Goal: Entertainment & Leisure: Consume media (video, audio)

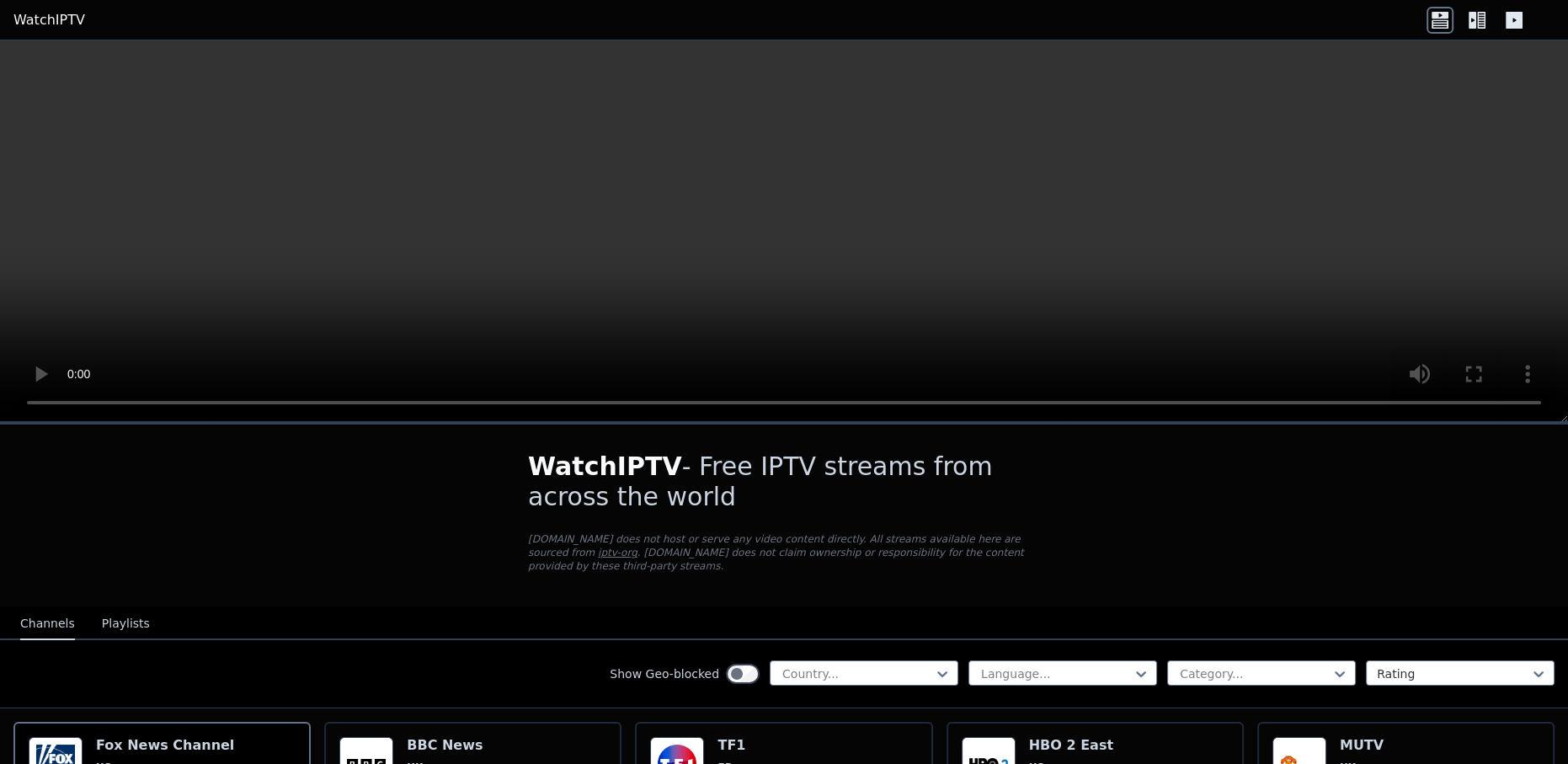
click at [132, 614] on button "Playlists" at bounding box center [126, 623] width 48 height 32
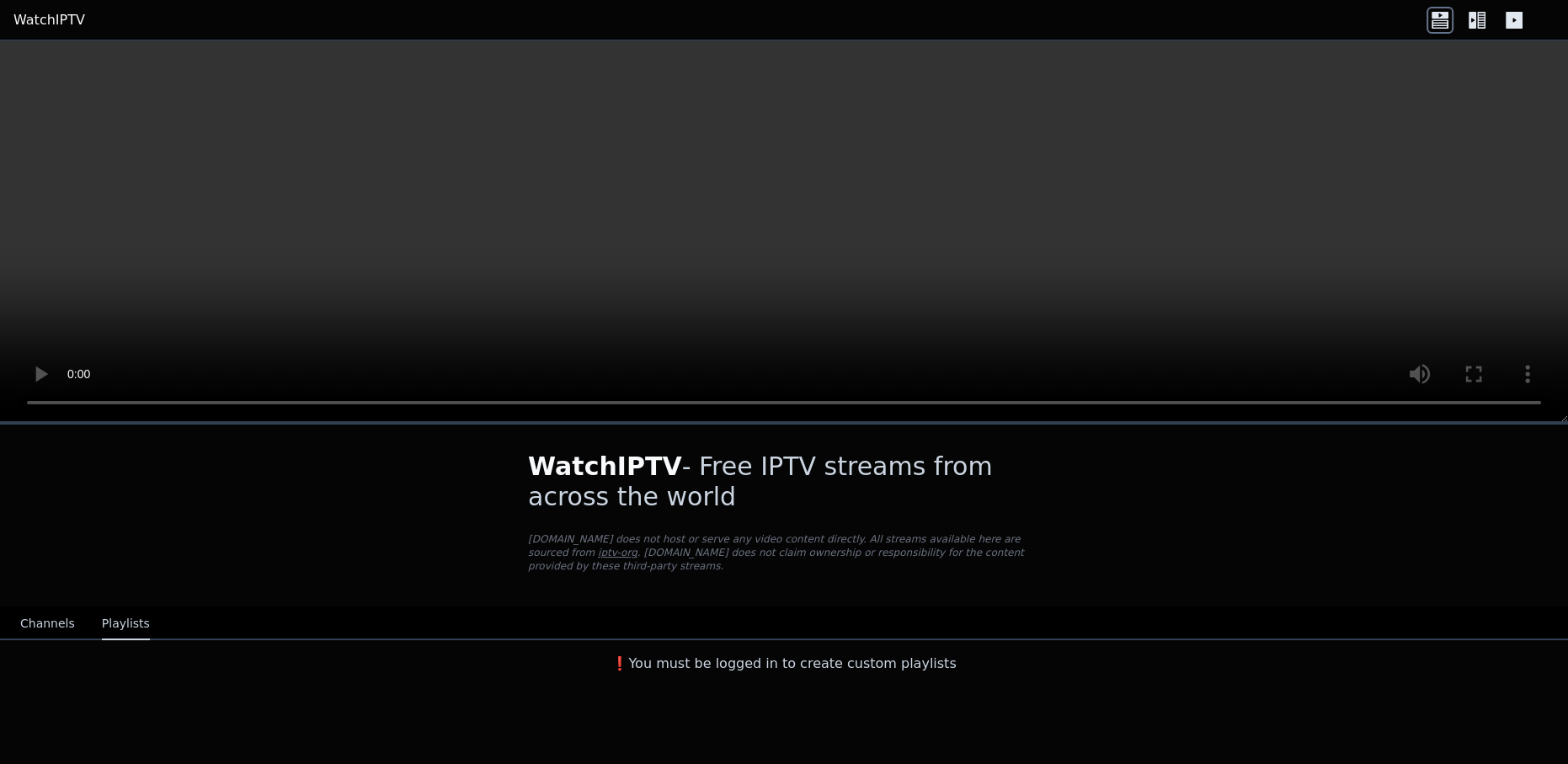
click at [41, 608] on button "Channels" at bounding box center [47, 623] width 54 height 32
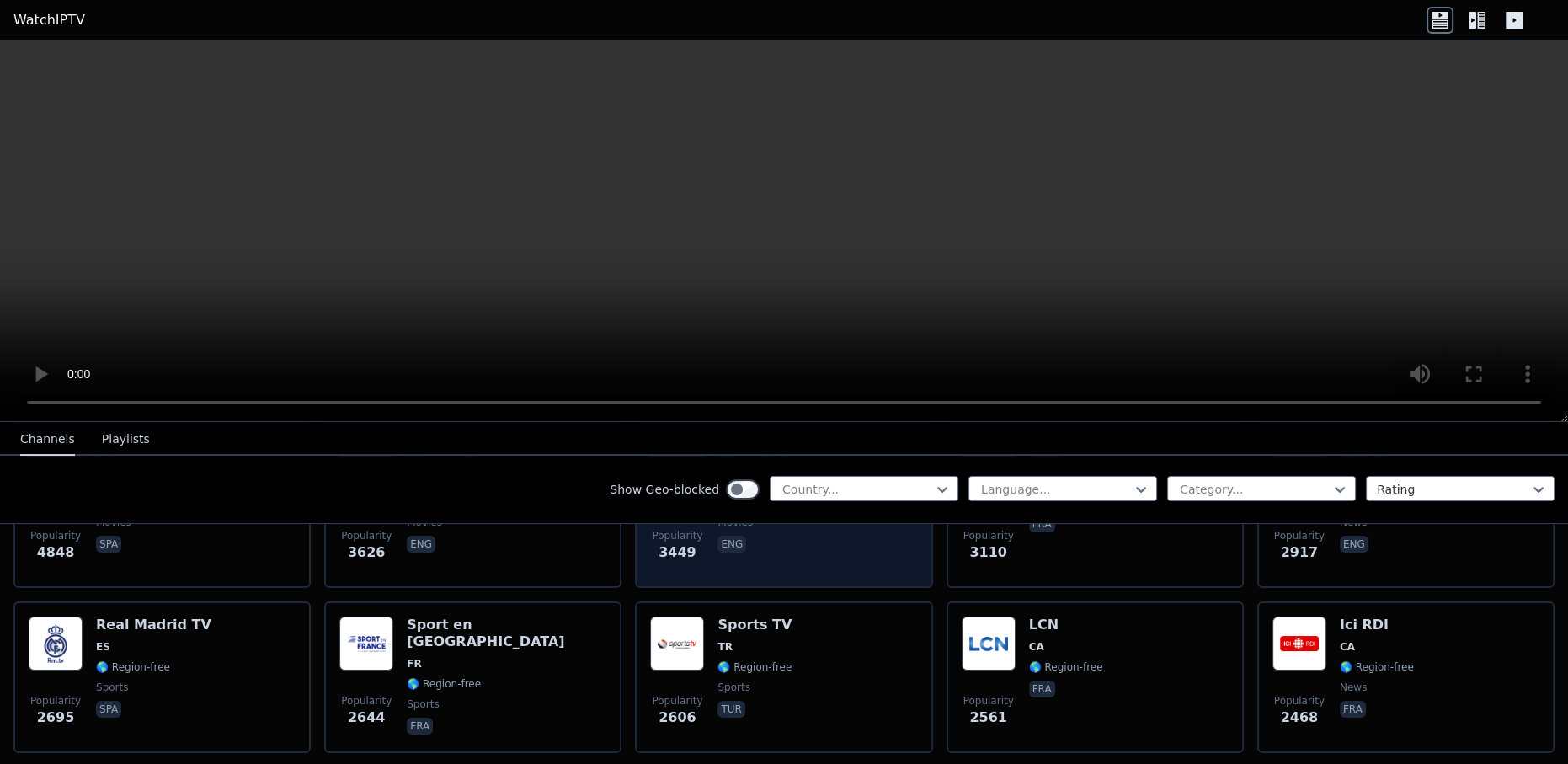
scroll to position [459, 0]
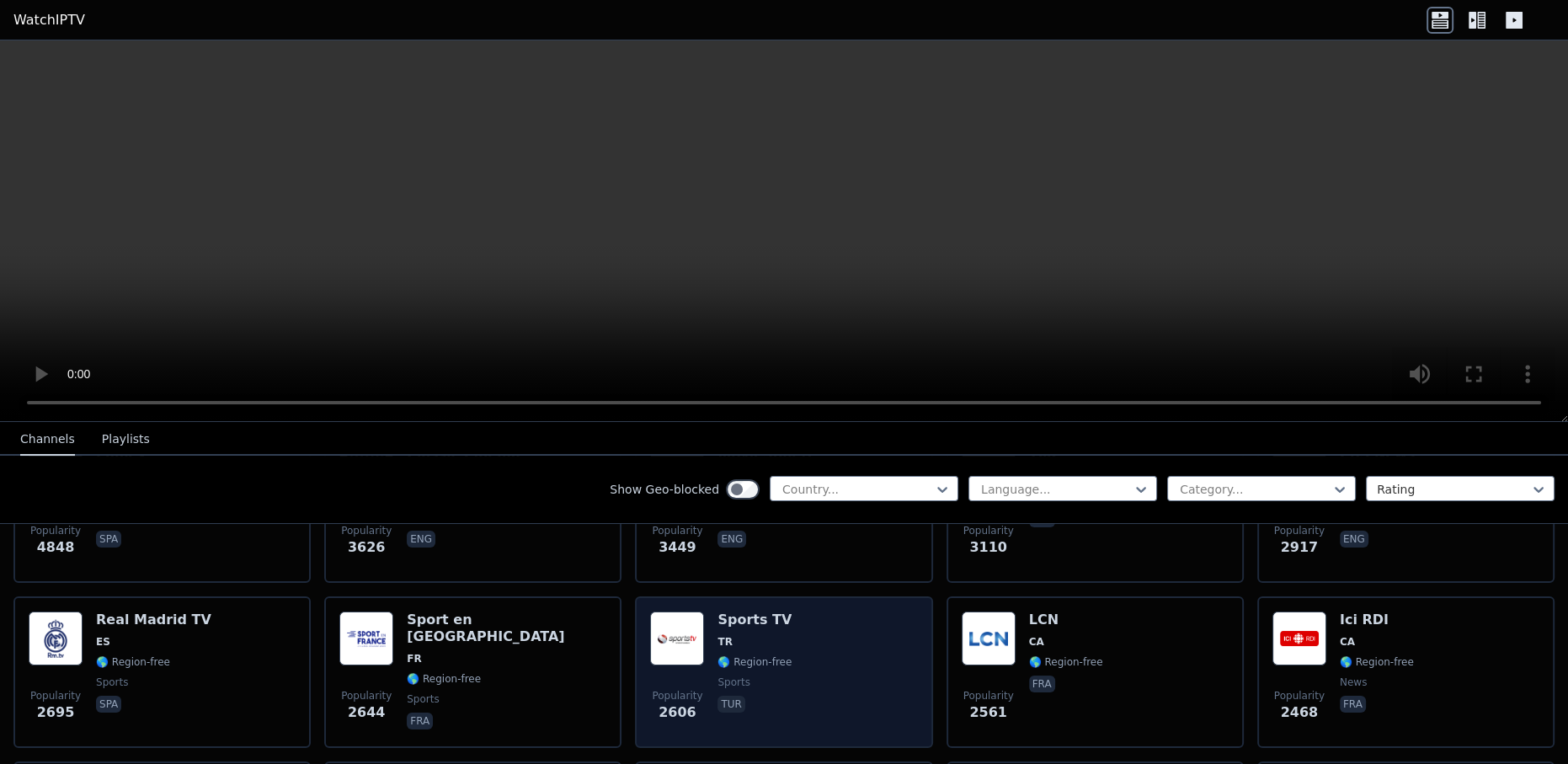
click at [839, 639] on div "Popularity 2606 Sports TV TR 🌎 Region-free sports tur" at bounding box center [783, 671] width 267 height 121
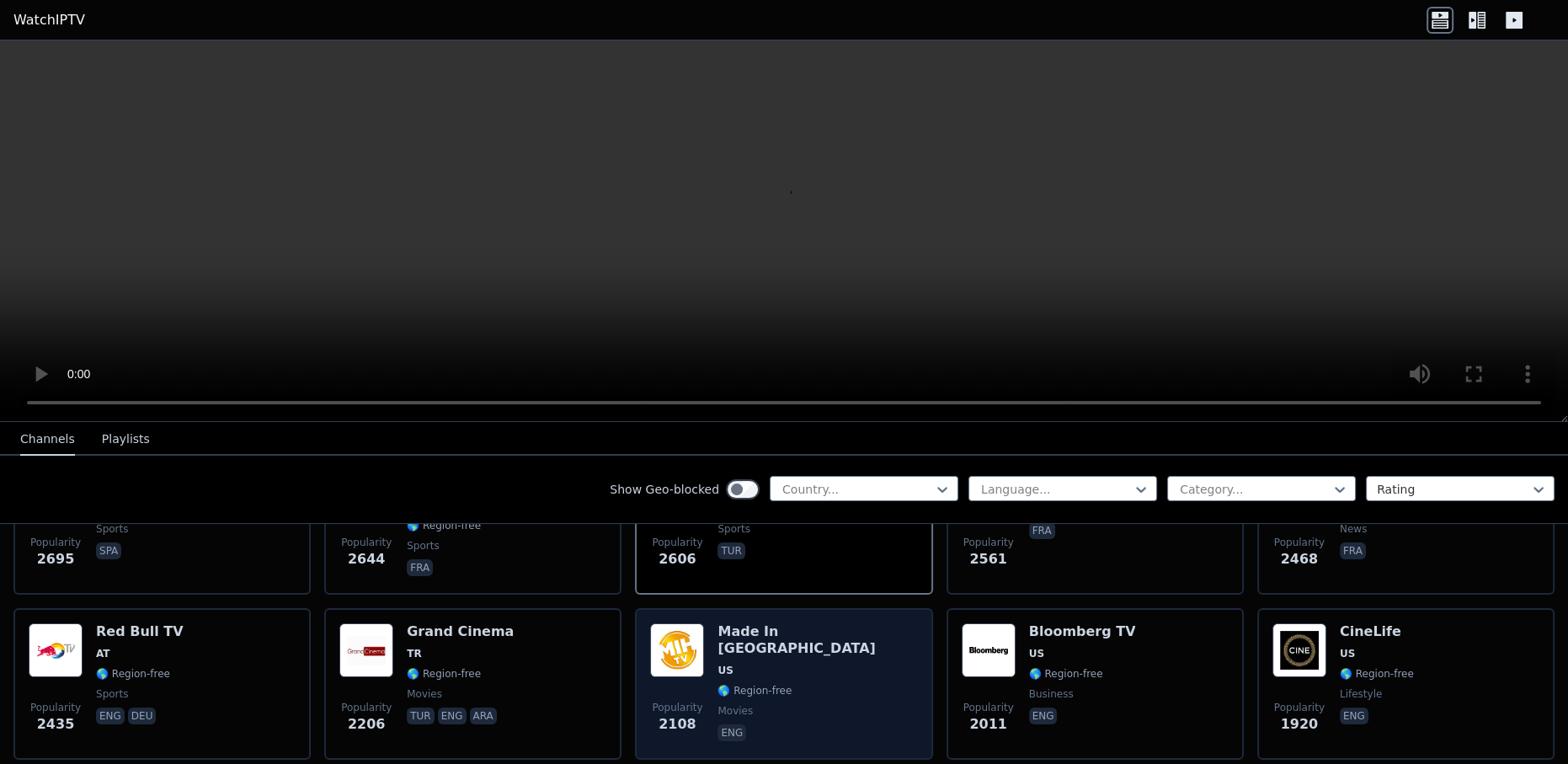
scroll to position [0, 0]
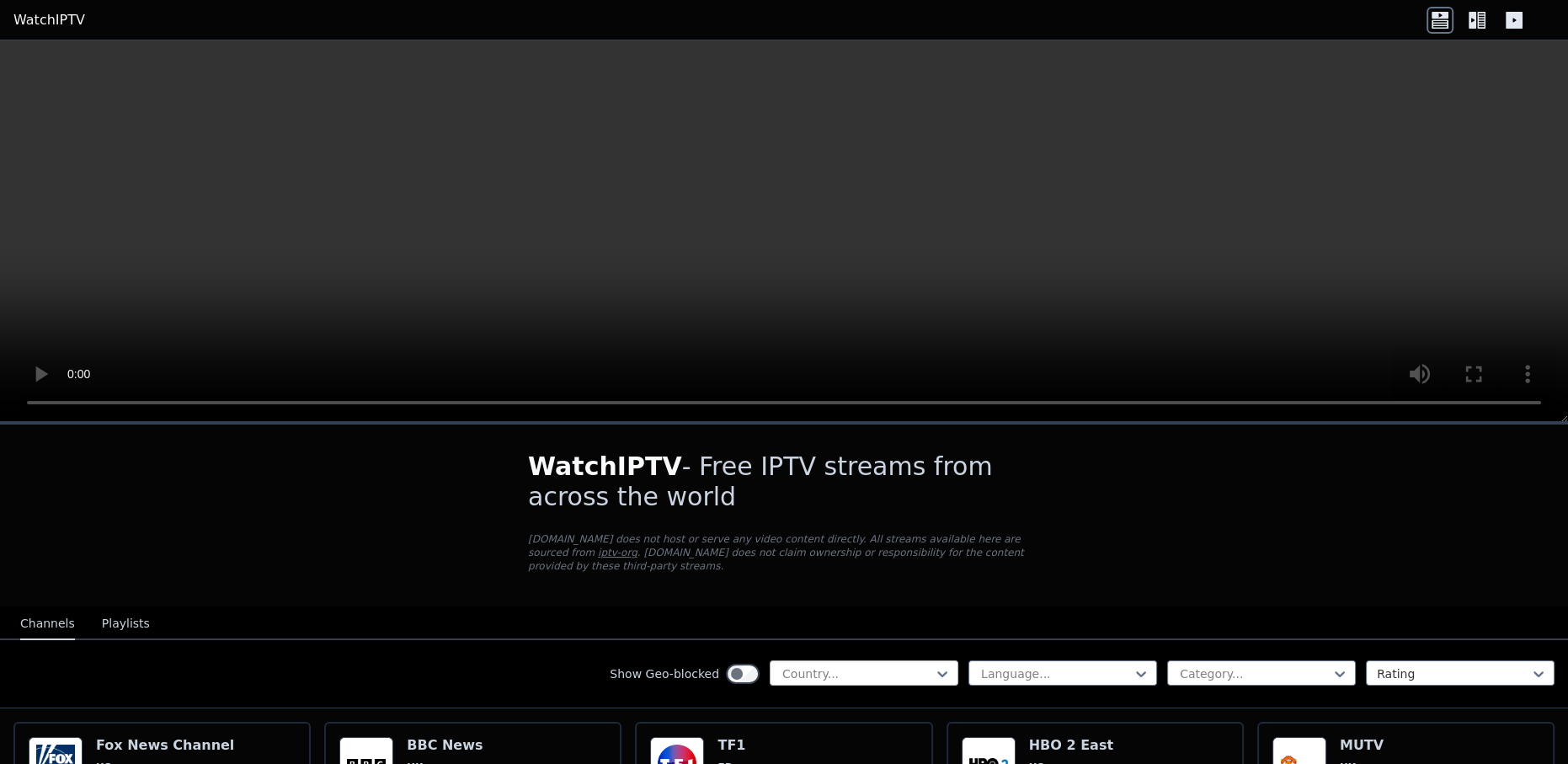
click at [860, 666] on div at bounding box center [857, 674] width 153 height 17
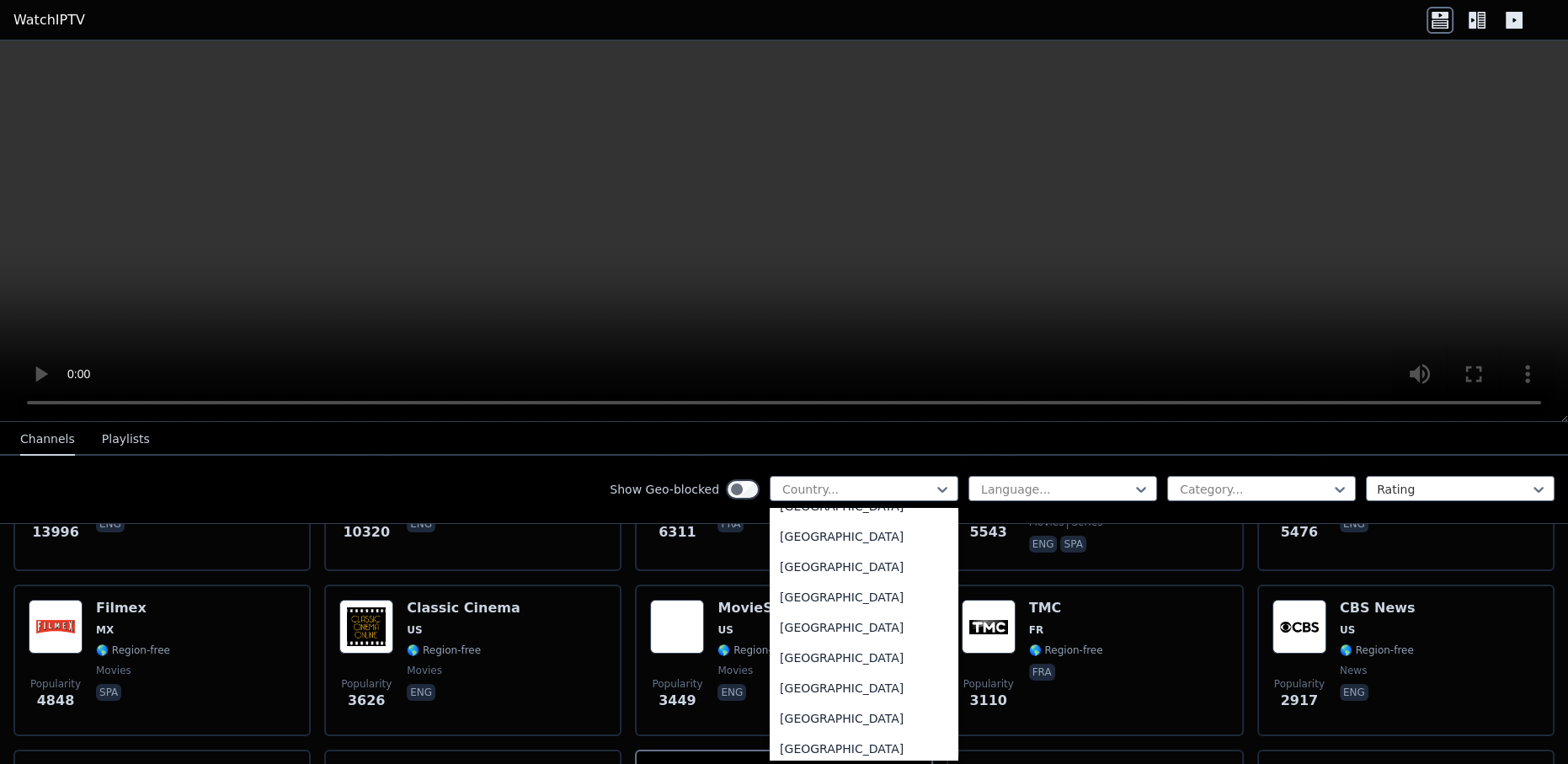
scroll to position [5776, 0]
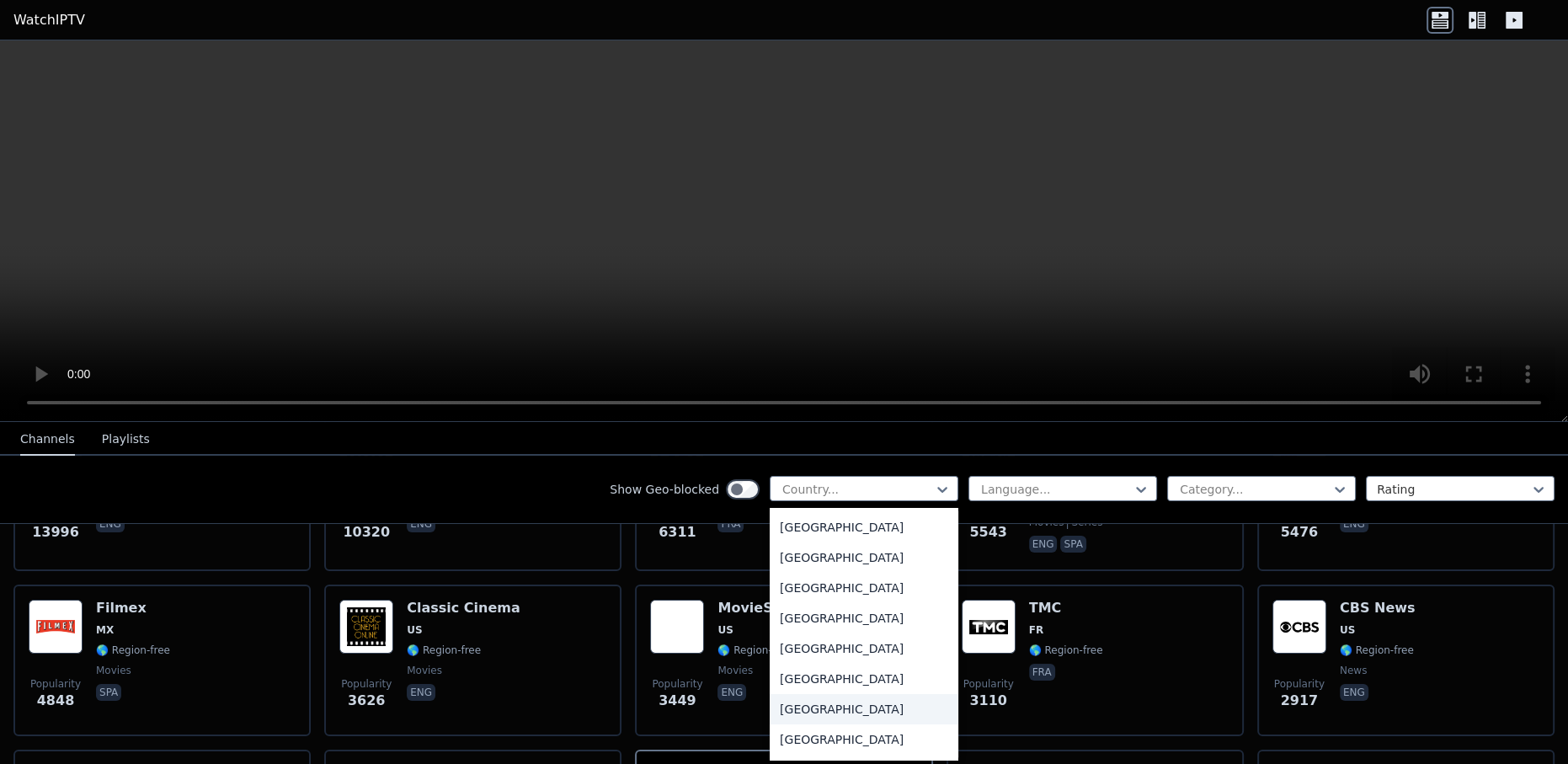
click at [861, 711] on div "[GEOGRAPHIC_DATA]" at bounding box center [863, 709] width 188 height 31
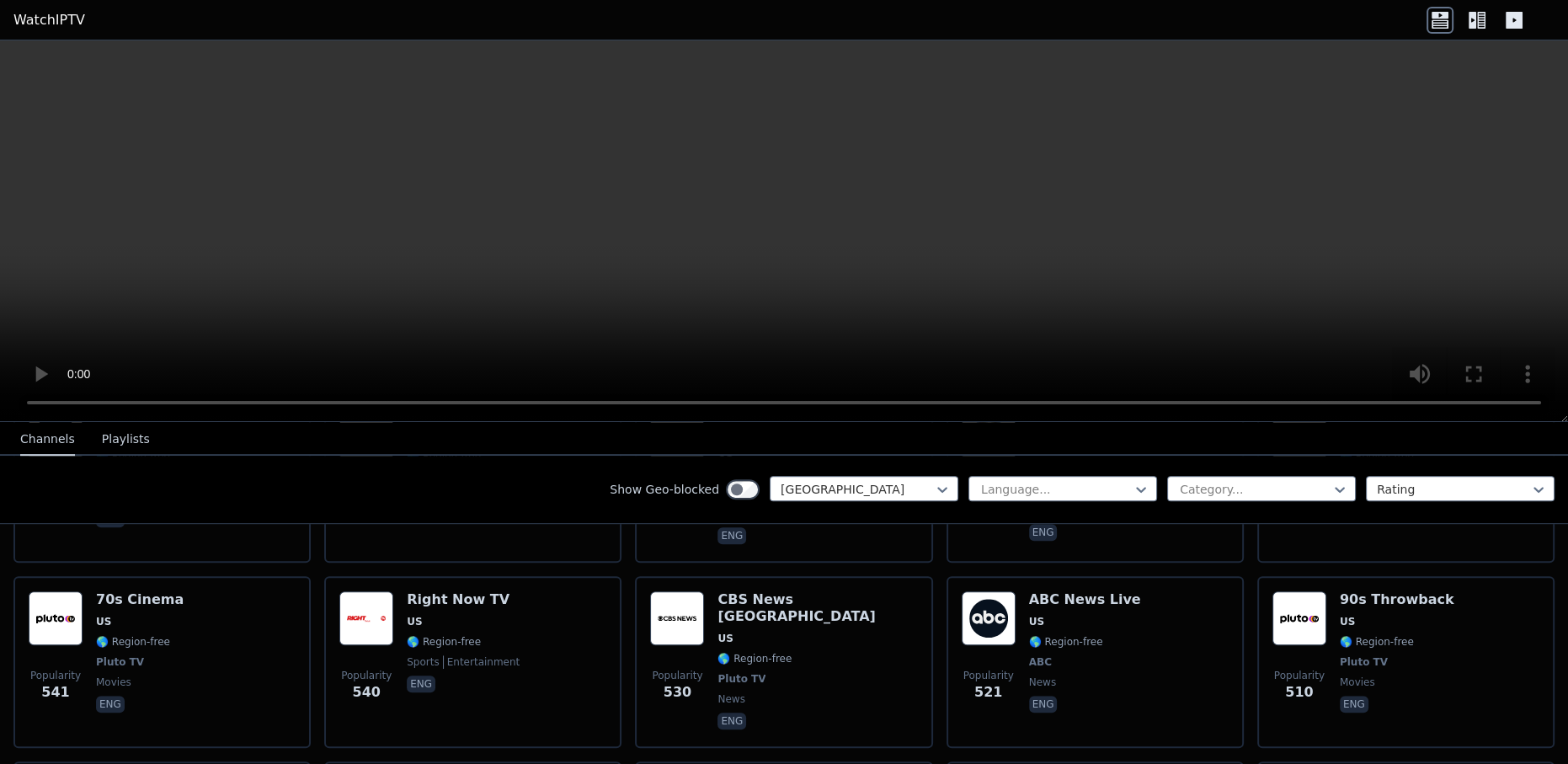
scroll to position [1684, 0]
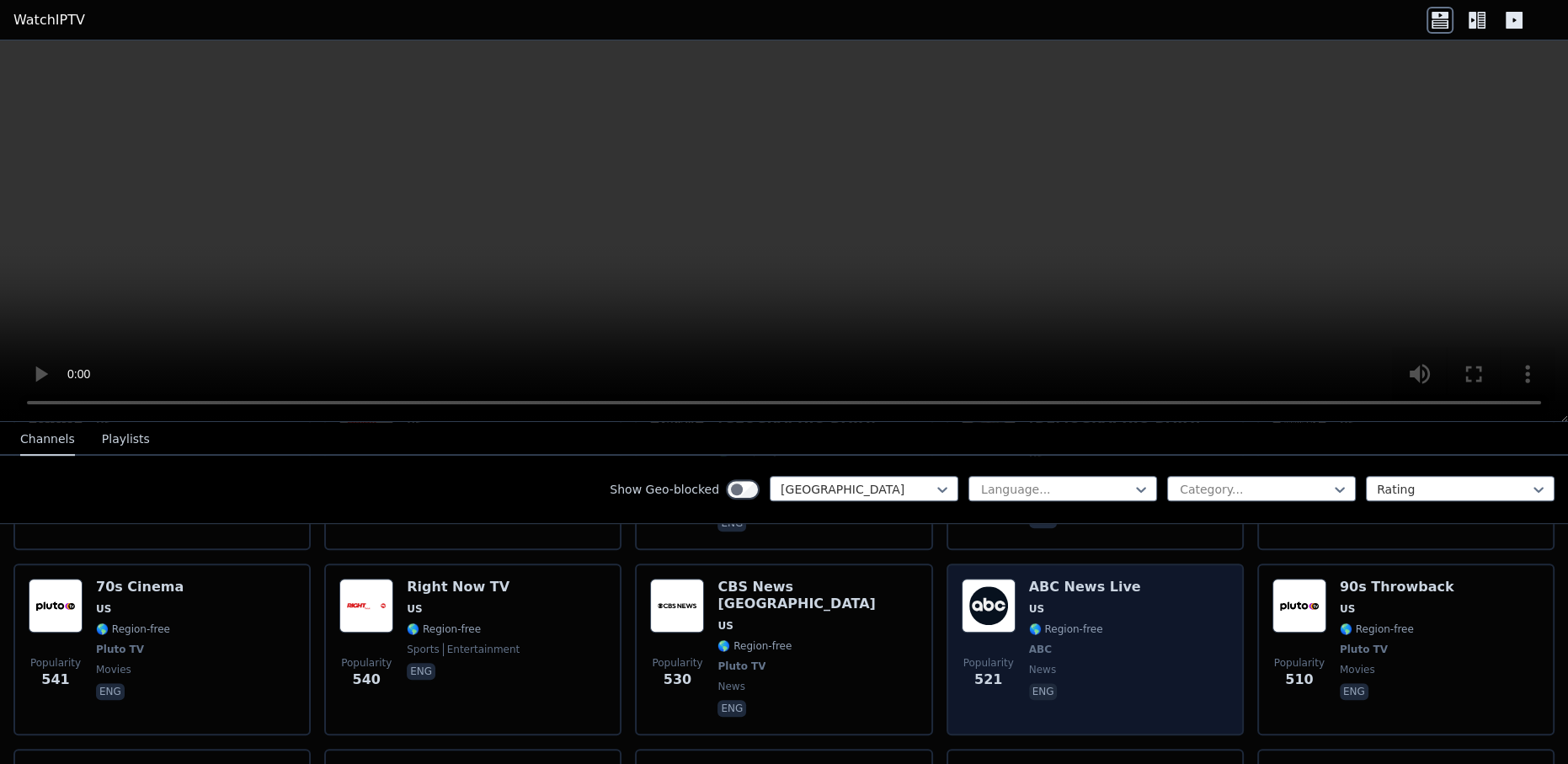
click at [1139, 612] on div "Popularity 521 ABC News Live US 🌎 Region-free ABC news eng" at bounding box center [1095, 649] width 267 height 142
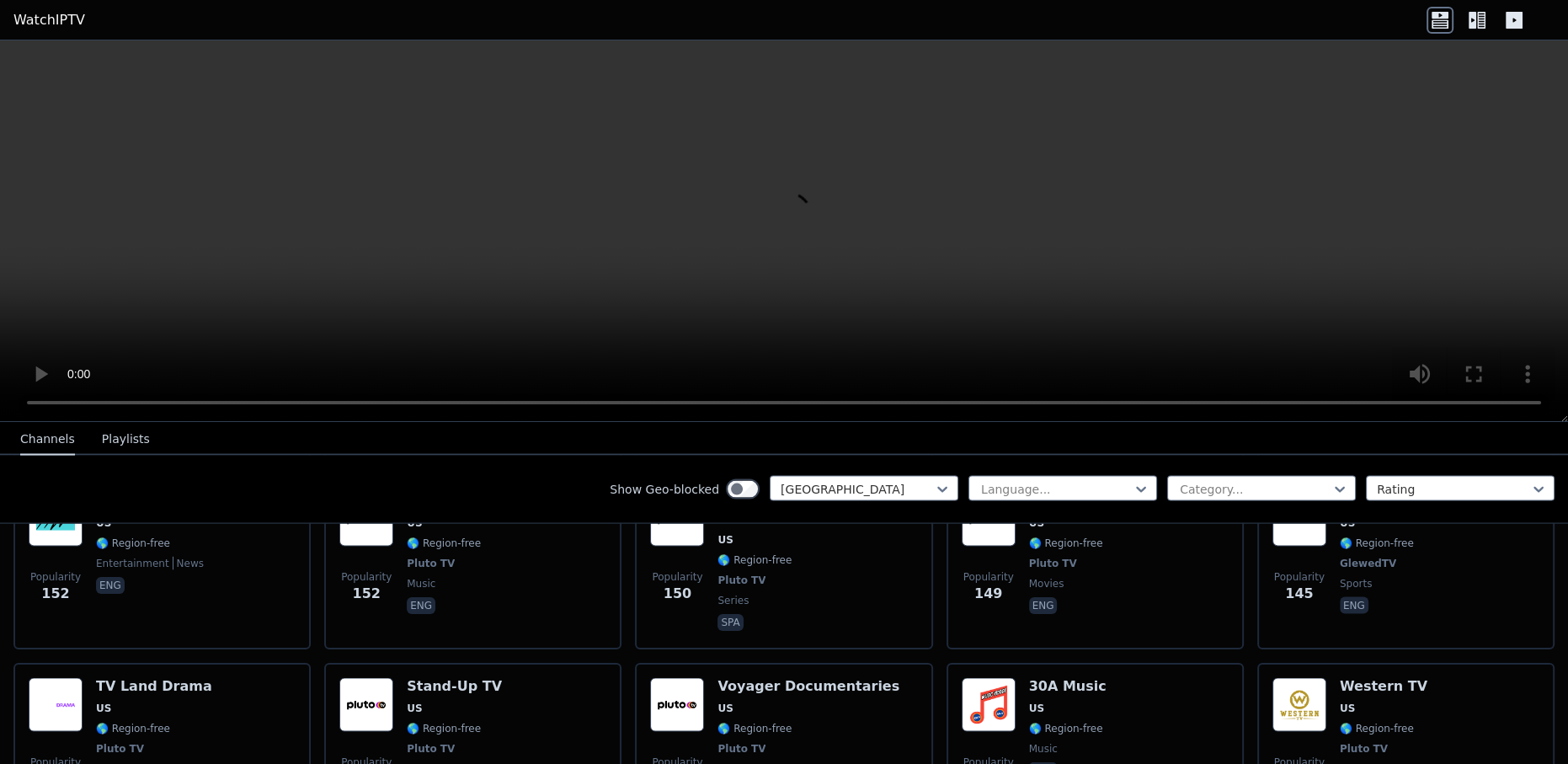
scroll to position [5053, 0]
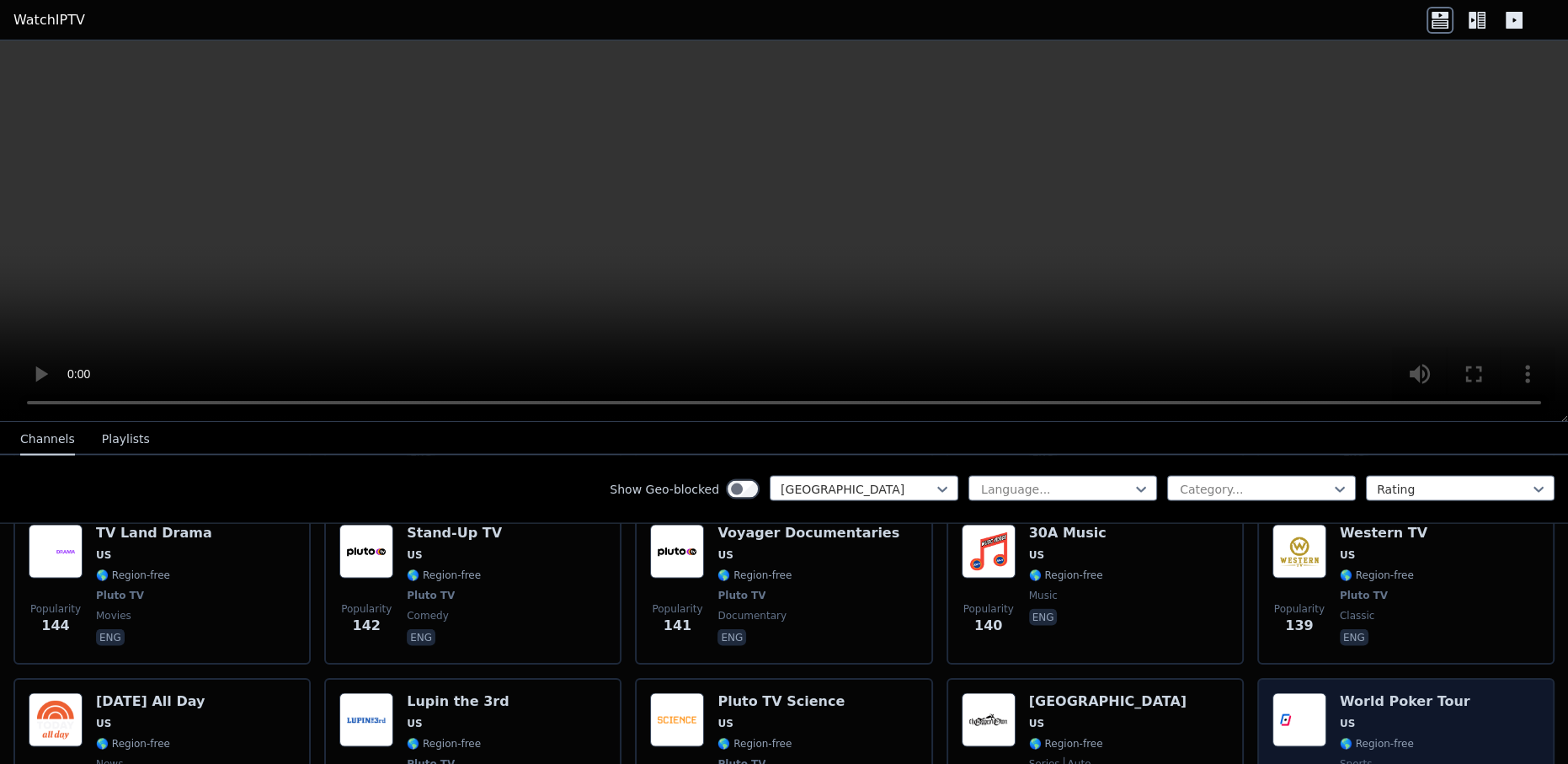
click at [1436, 693] on div "Popularity 135 World Poker Tour US 🌎 Region-free sports eng" at bounding box center [1405, 755] width 267 height 124
